Goal: Task Accomplishment & Management: Use online tool/utility

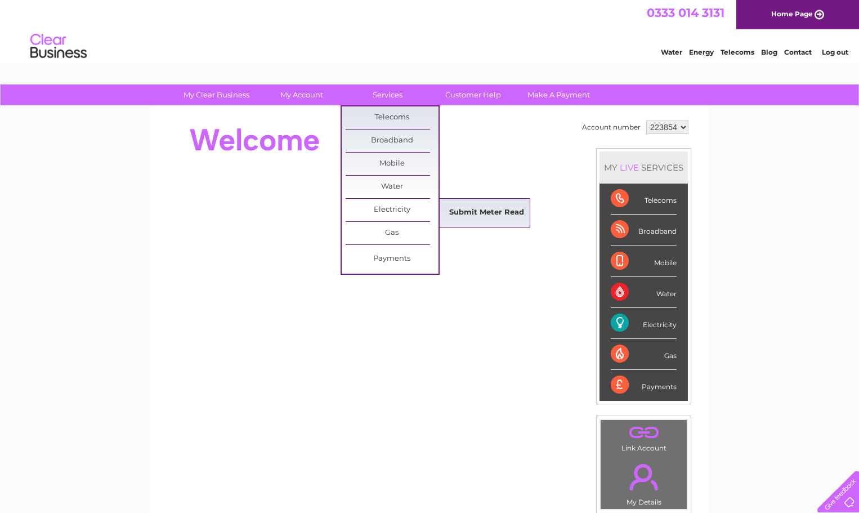
click at [484, 209] on link "Submit Meter Read" at bounding box center [486, 212] width 93 height 23
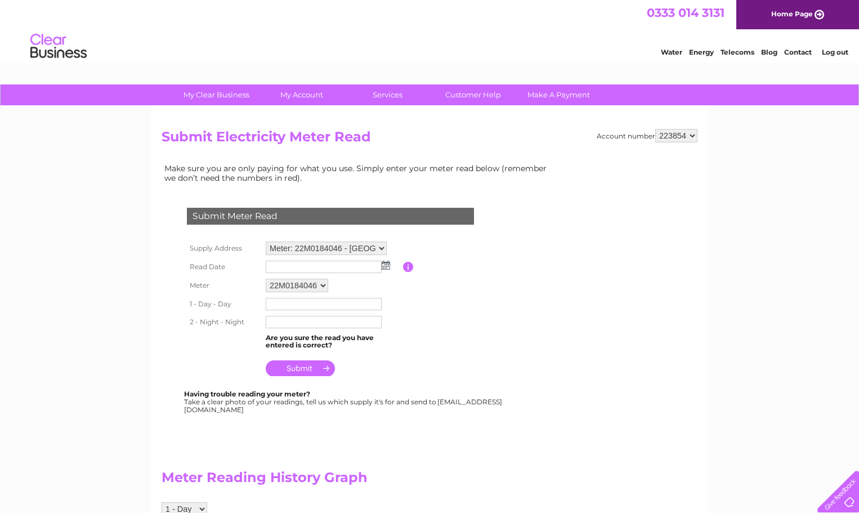
click at [388, 265] on img at bounding box center [386, 265] width 8 height 9
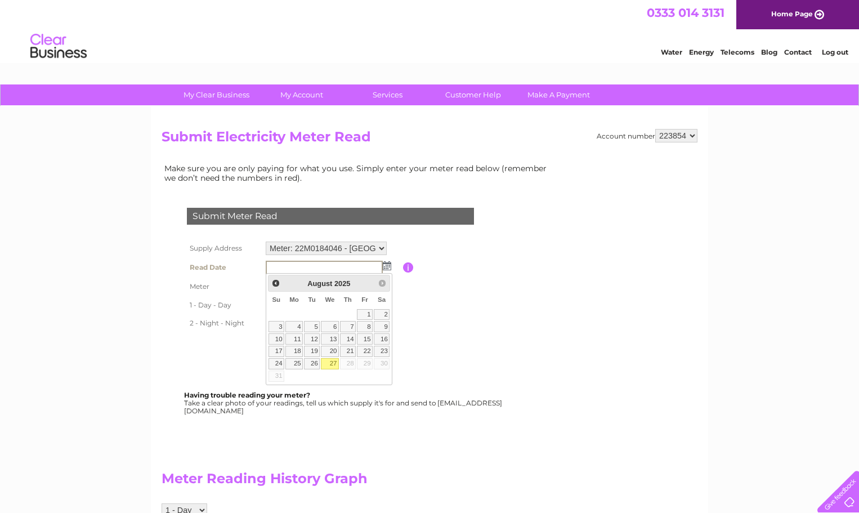
click at [333, 364] on link "27" at bounding box center [330, 363] width 18 height 11
type input "2025/08/27"
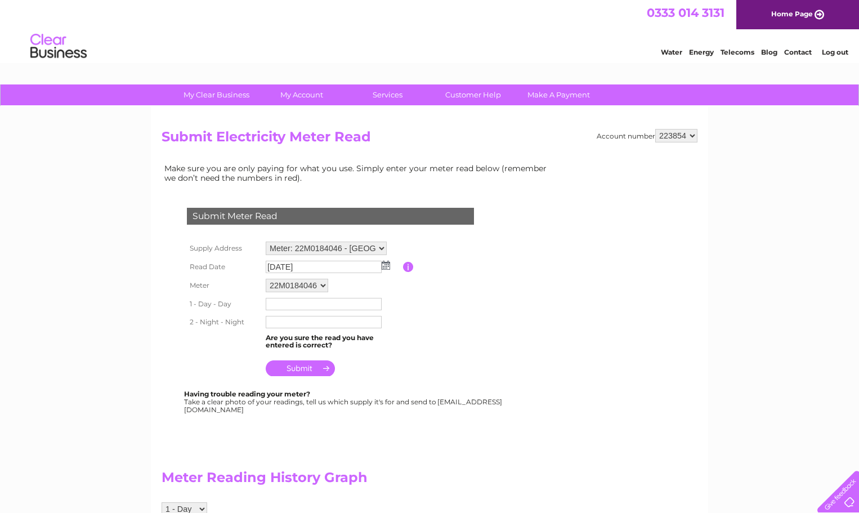
click at [286, 301] on input "text" at bounding box center [324, 304] width 116 height 12
type input "082076"
click at [298, 325] on input "text" at bounding box center [324, 323] width 117 height 14
type input "026667"
click at [306, 369] on input "submit" at bounding box center [300, 368] width 69 height 16
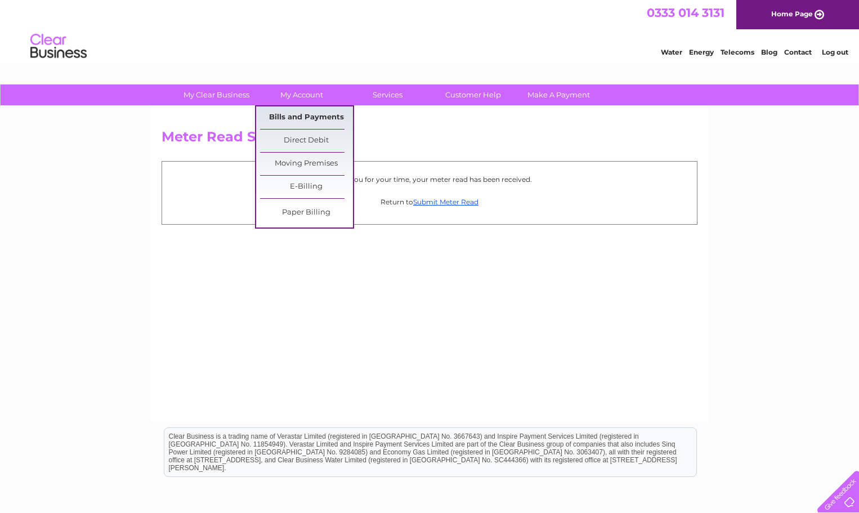
click at [293, 115] on link "Bills and Payments" at bounding box center [306, 117] width 93 height 23
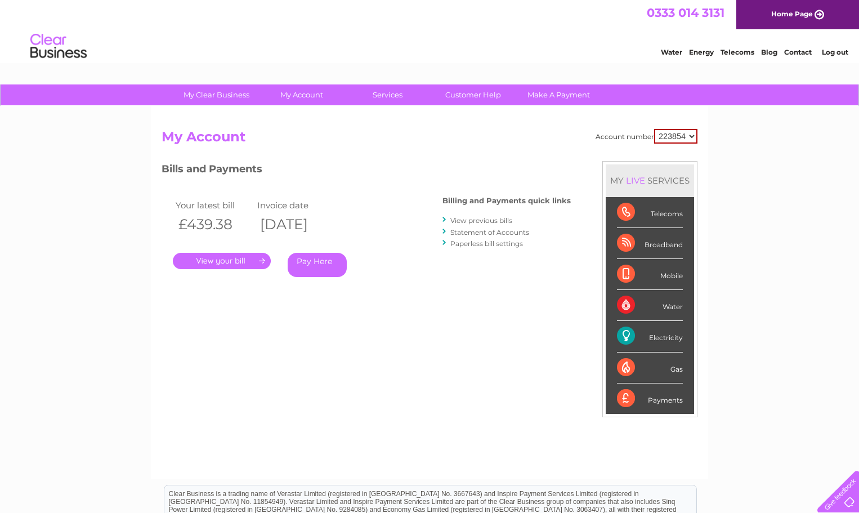
click at [237, 262] on link "." at bounding box center [222, 261] width 98 height 16
